Goal: Find specific page/section: Find specific page/section

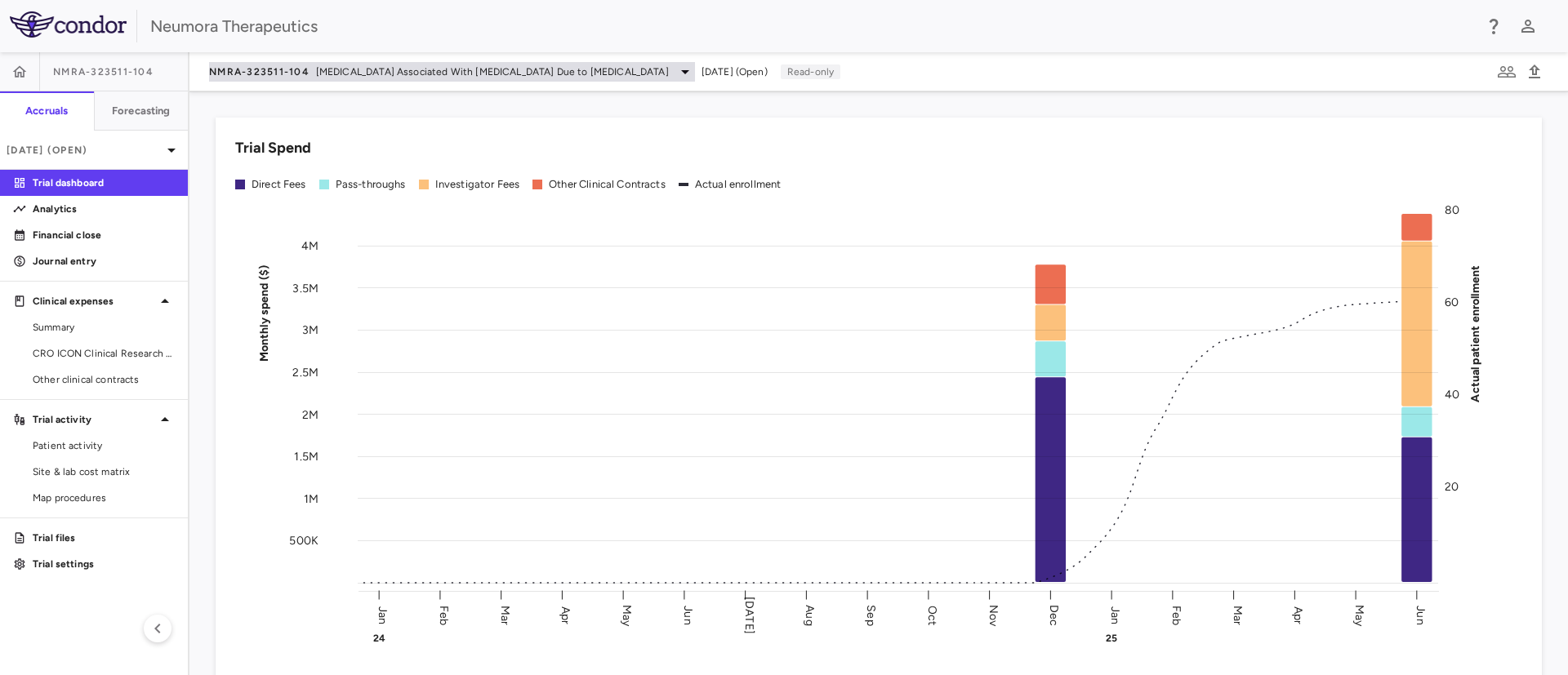
click at [478, 70] on span "[MEDICAL_DATA] Associated With [MEDICAL_DATA] Due to [MEDICAL_DATA]" at bounding box center [492, 72] width 353 height 15
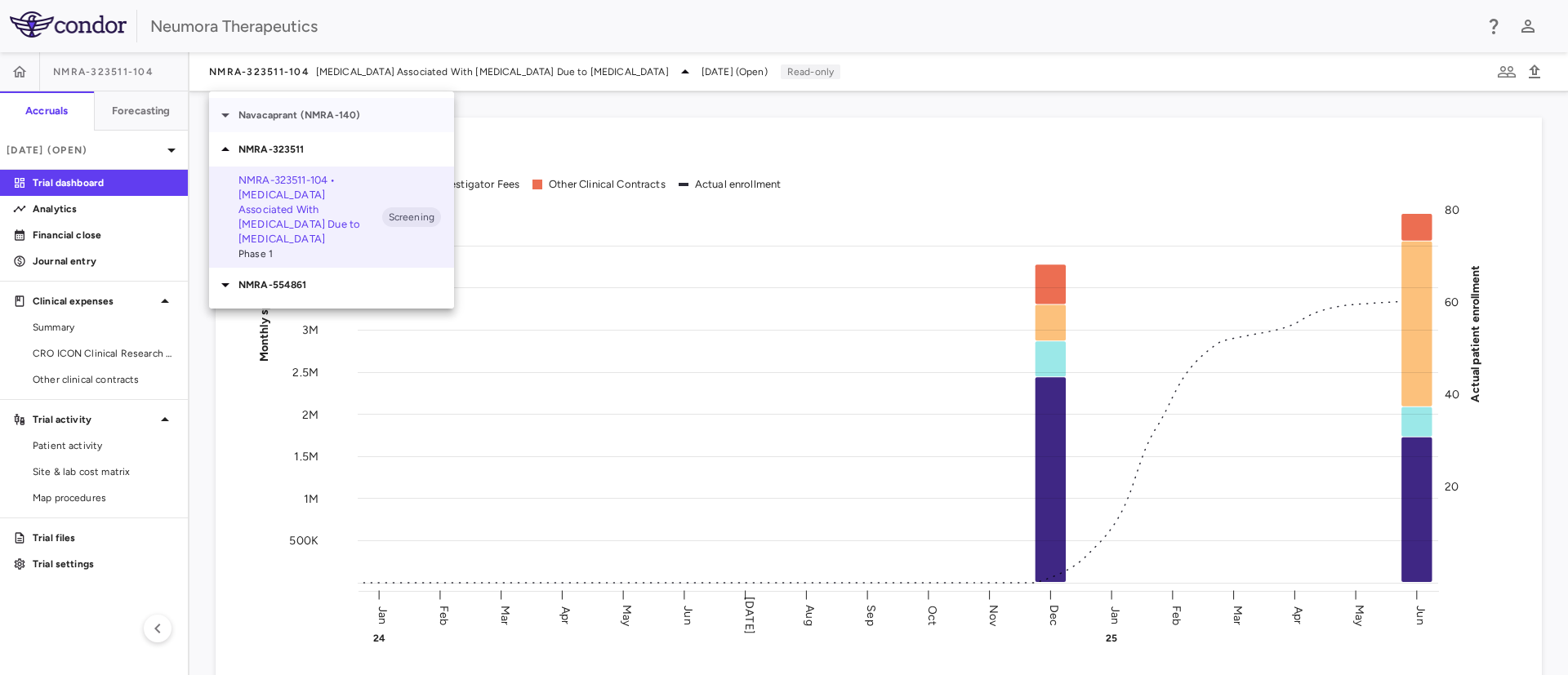
click at [296, 115] on p "Navacaprant (NMRA-140)" at bounding box center [346, 115] width 216 height 15
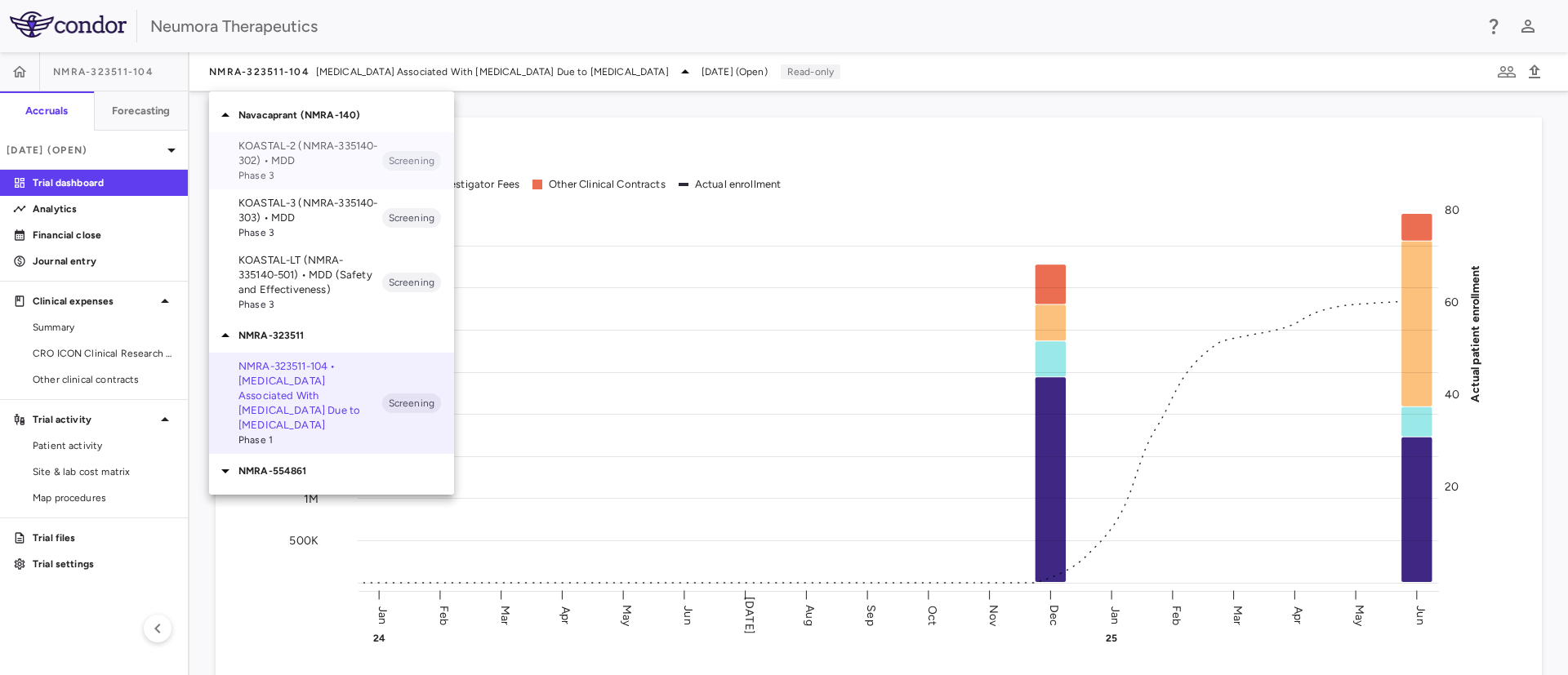
click at [288, 149] on p "KOASTAL-2 (NMRA-335140-302) • MDD" at bounding box center [310, 153] width 143 height 29
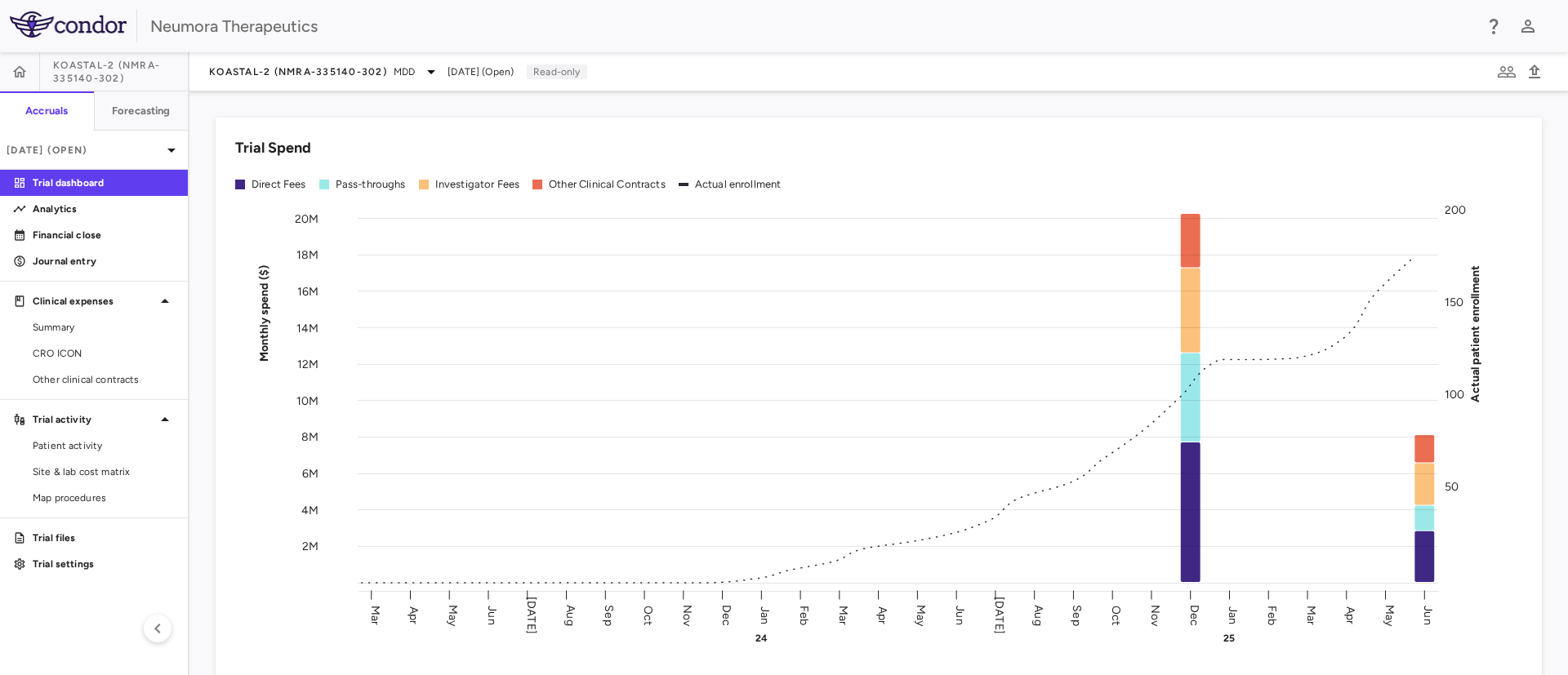
click at [67, 351] on span "CRO ICON" at bounding box center [103, 353] width 143 height 15
